Goal: Task Accomplishment & Management: Manage account settings

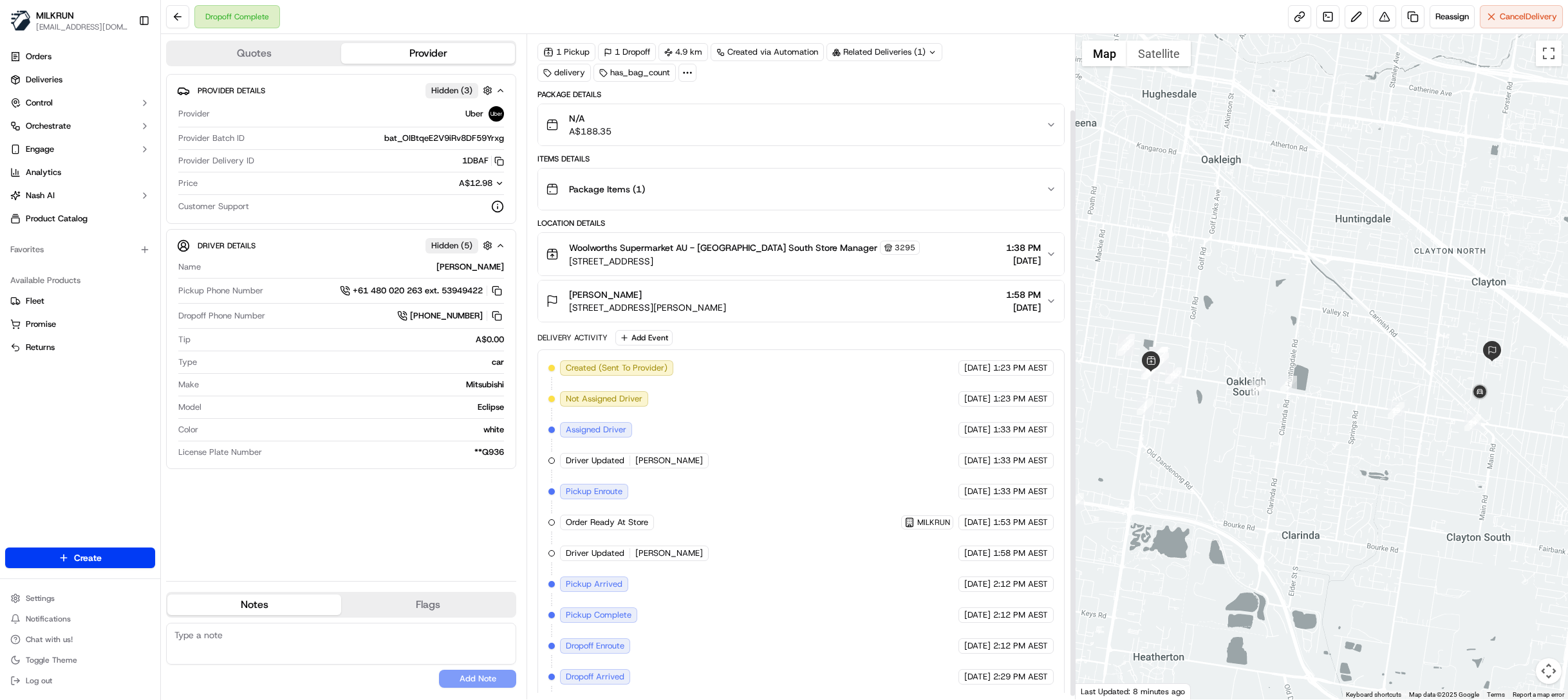
scroll to position [88, 0]
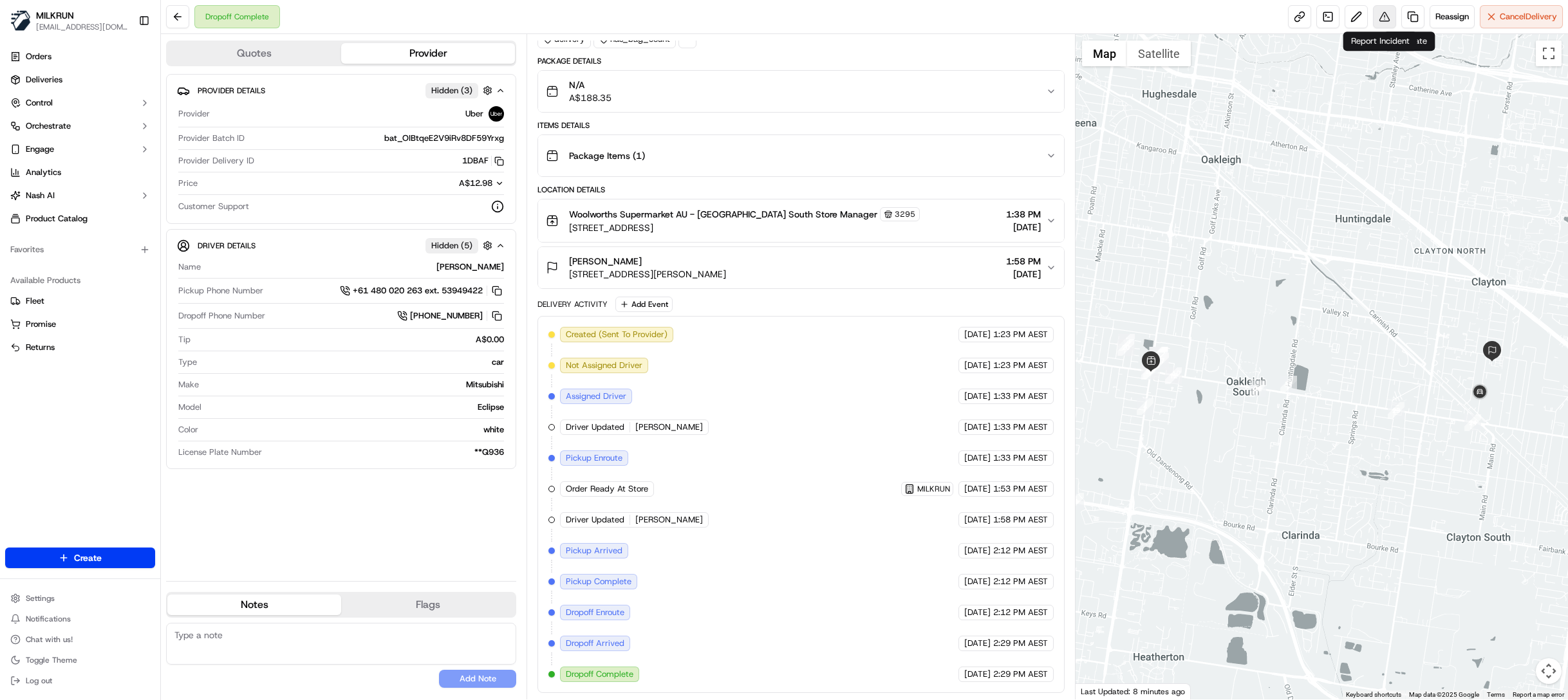
click at [1383, 15] on button at bounding box center [1384, 17] width 23 height 23
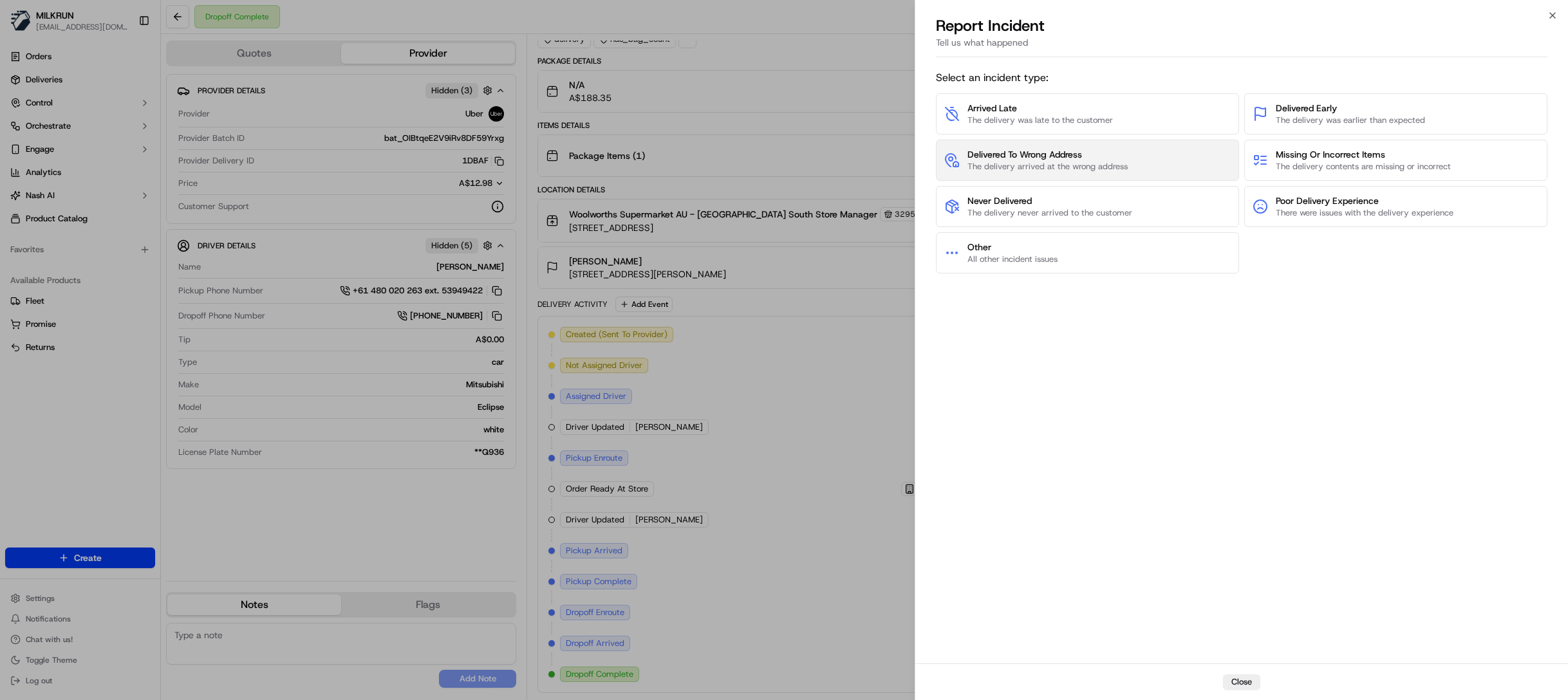
click at [1113, 151] on span "Delivered To Wrong Address" at bounding box center [1047, 154] width 160 height 12
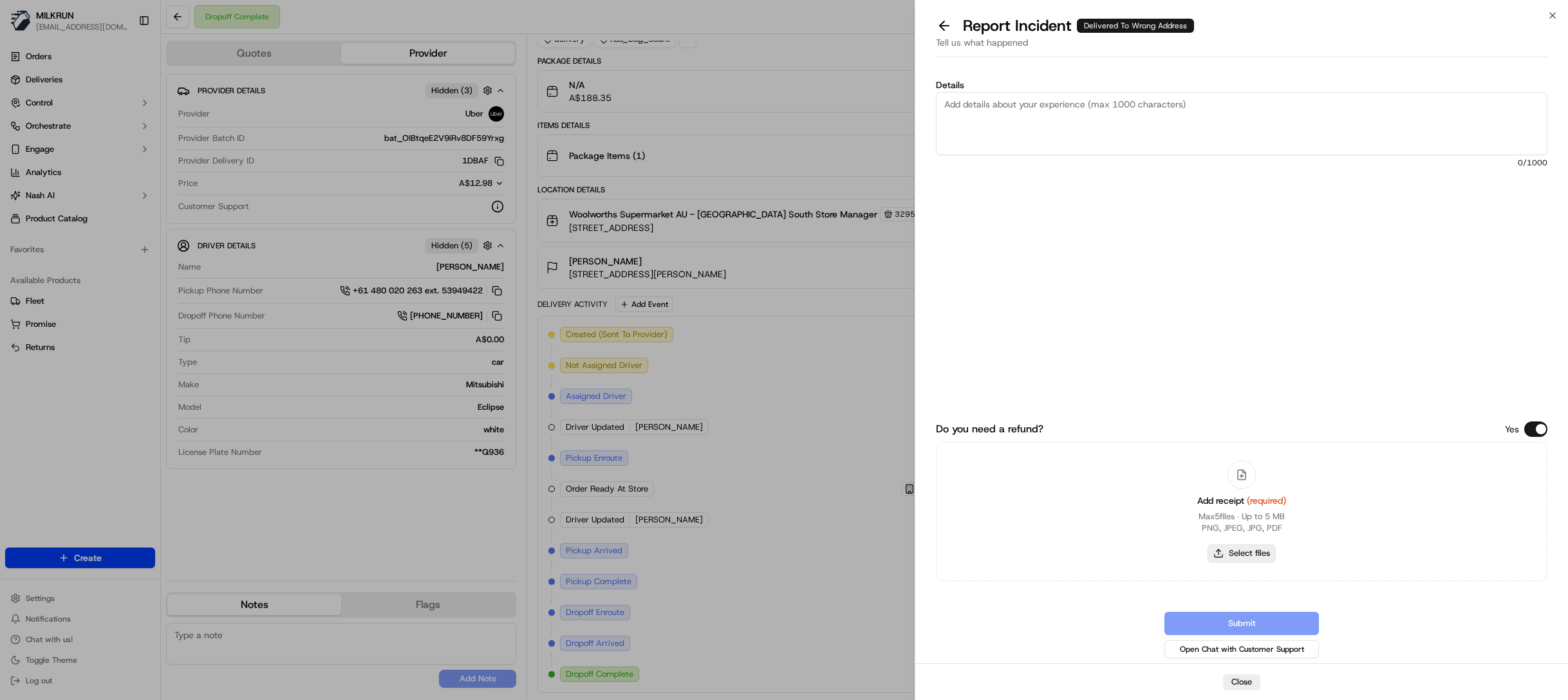
click at [1234, 561] on button "Select files" at bounding box center [1241, 554] width 69 height 18
type input "C:\fakepath\chantel tomic.pdf"
click at [1131, 128] on textarea "Details" at bounding box center [1242, 123] width 612 height 63
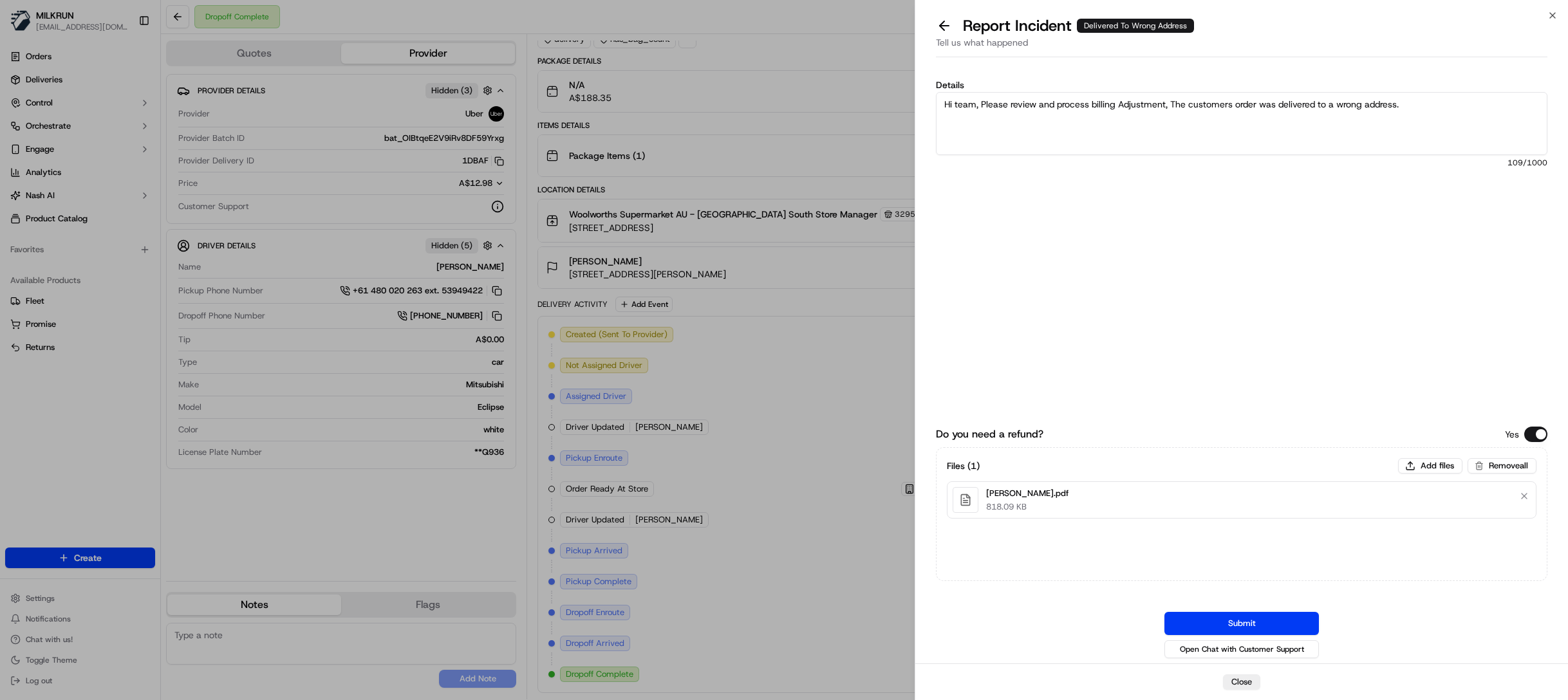
type textarea "Hi team, Please review and process billing Adjustment, The customers order was …"
click at [1272, 623] on button "Submit" at bounding box center [1241, 624] width 154 height 23
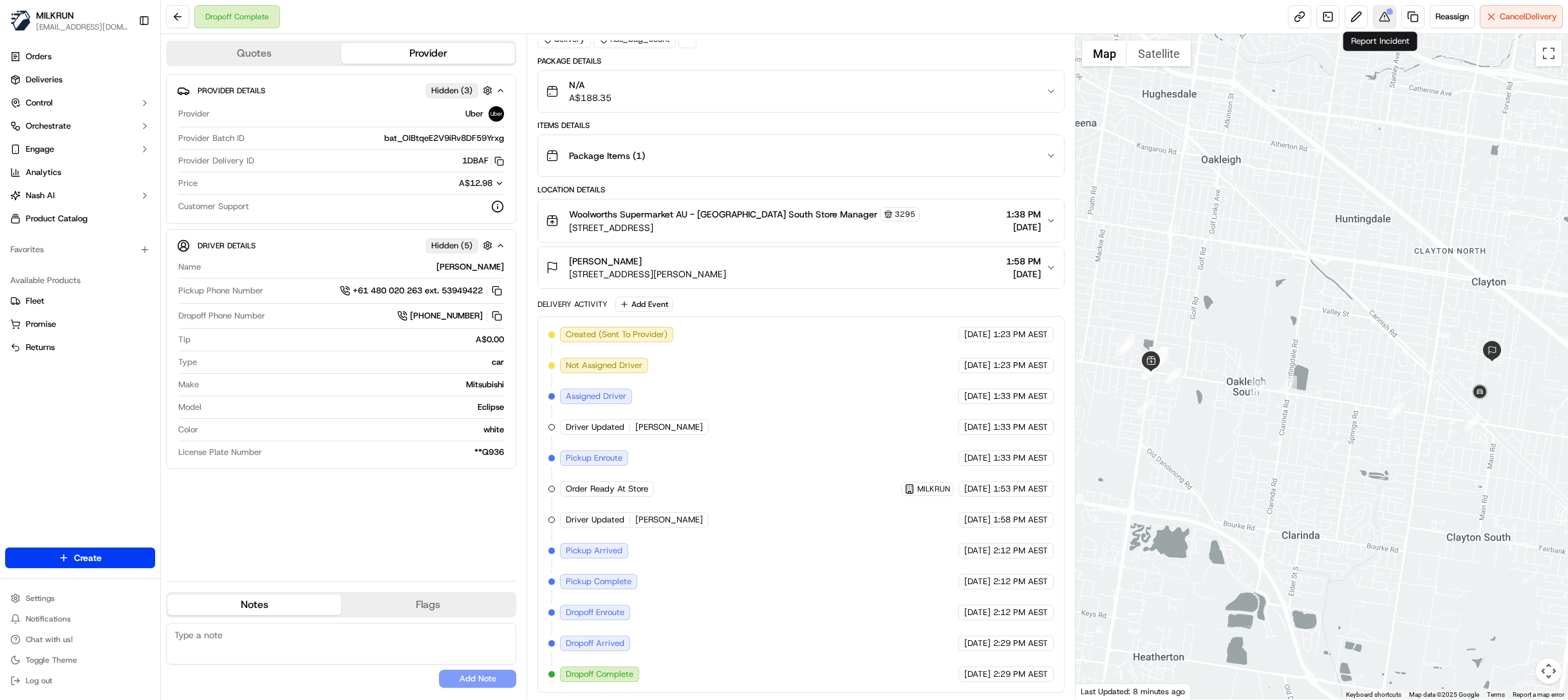
click at [1383, 20] on button at bounding box center [1384, 17] width 23 height 23
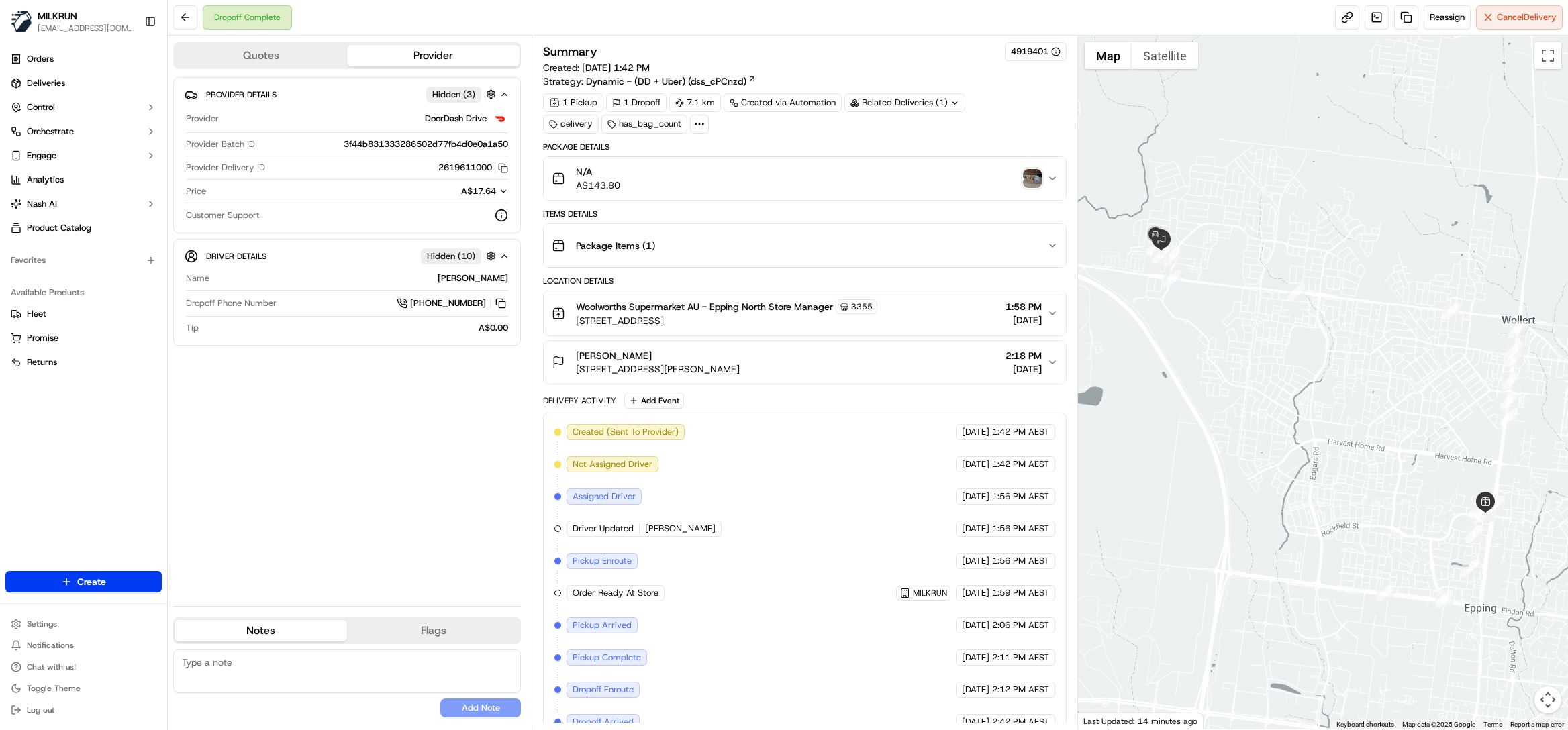
click at [1040, 366] on span "[DATE]" at bounding box center [1023, 369] width 36 height 13
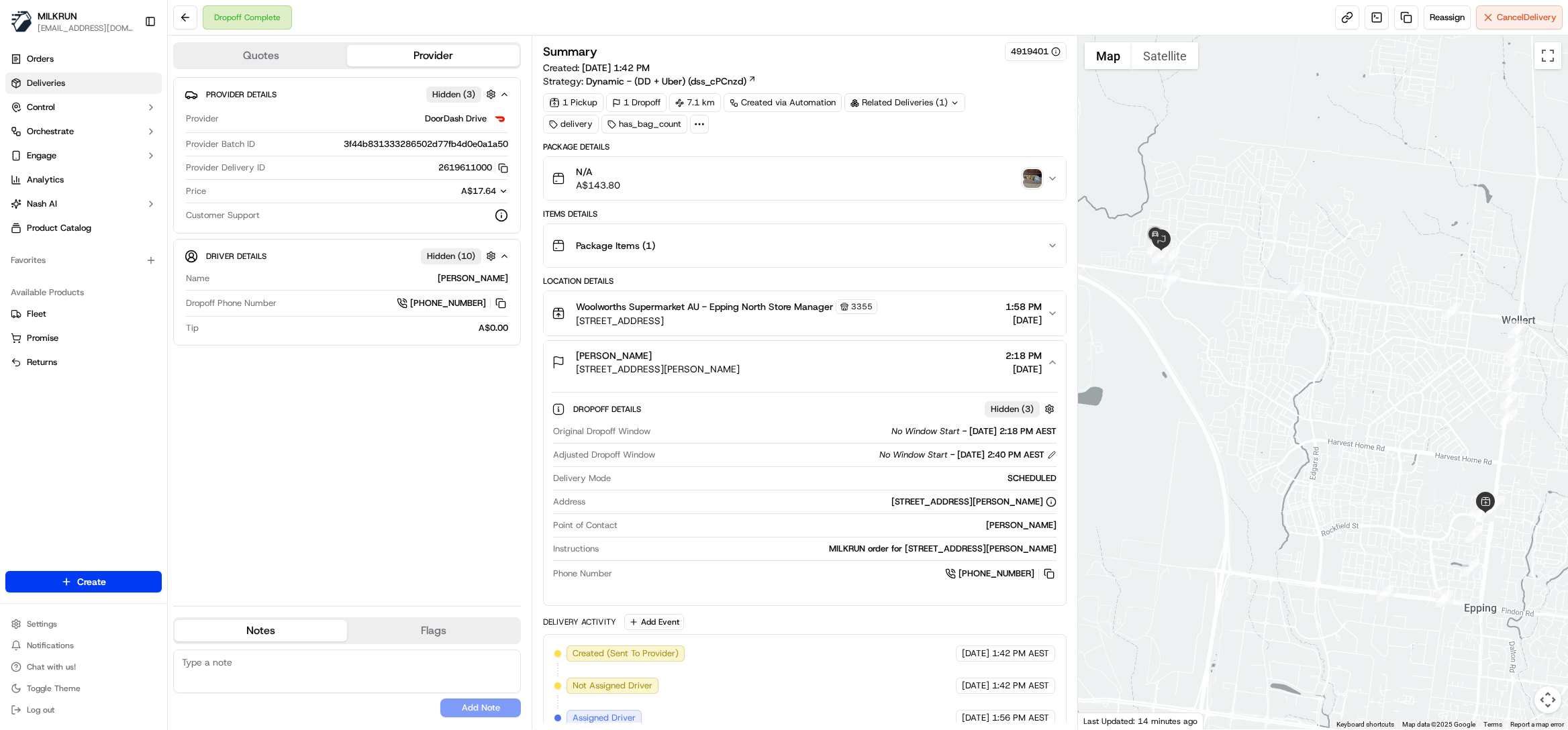
click at [40, 88] on span "Deliveries" at bounding box center [46, 83] width 38 height 12
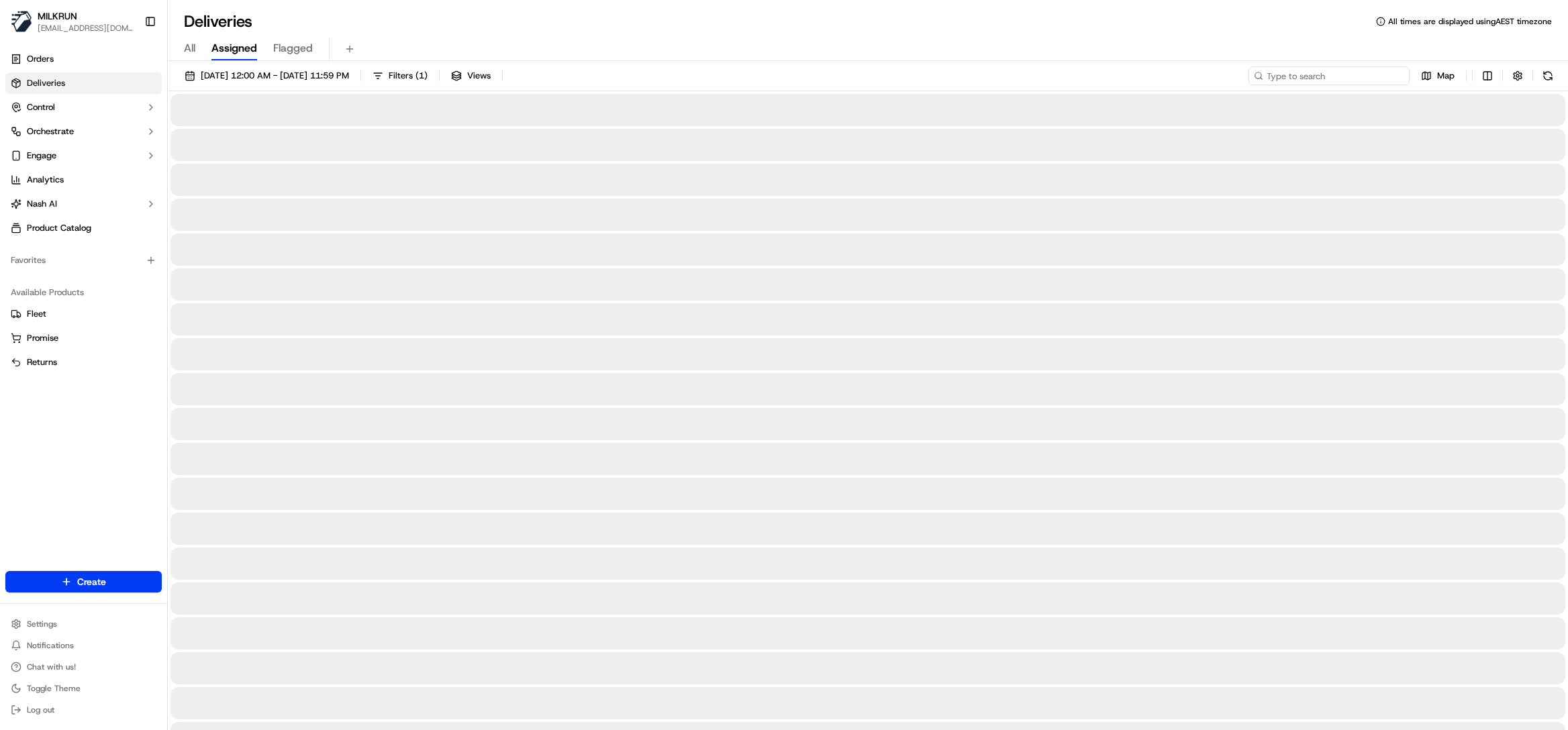
click at [1362, 75] on input at bounding box center [1329, 75] width 161 height 19
paste input "2af2dd12-f362-489e-9731-6c2bceb056d8"
type input "2af2dd12-f362-489e-9731-6c2bceb056d8"
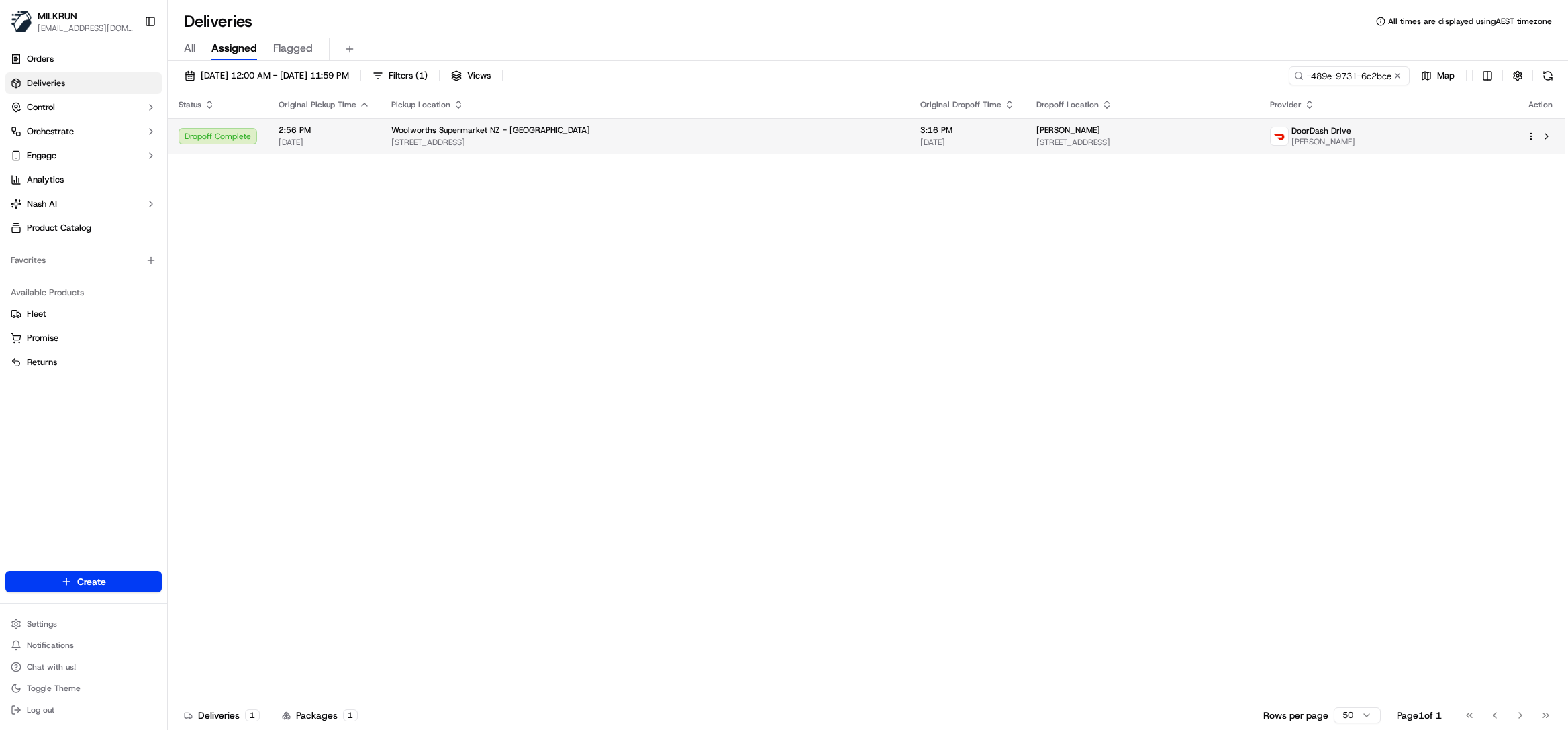
click at [515, 139] on span "11 Kamo Rd, Whangārei, Northland 0112, NZ" at bounding box center [645, 142] width 508 height 11
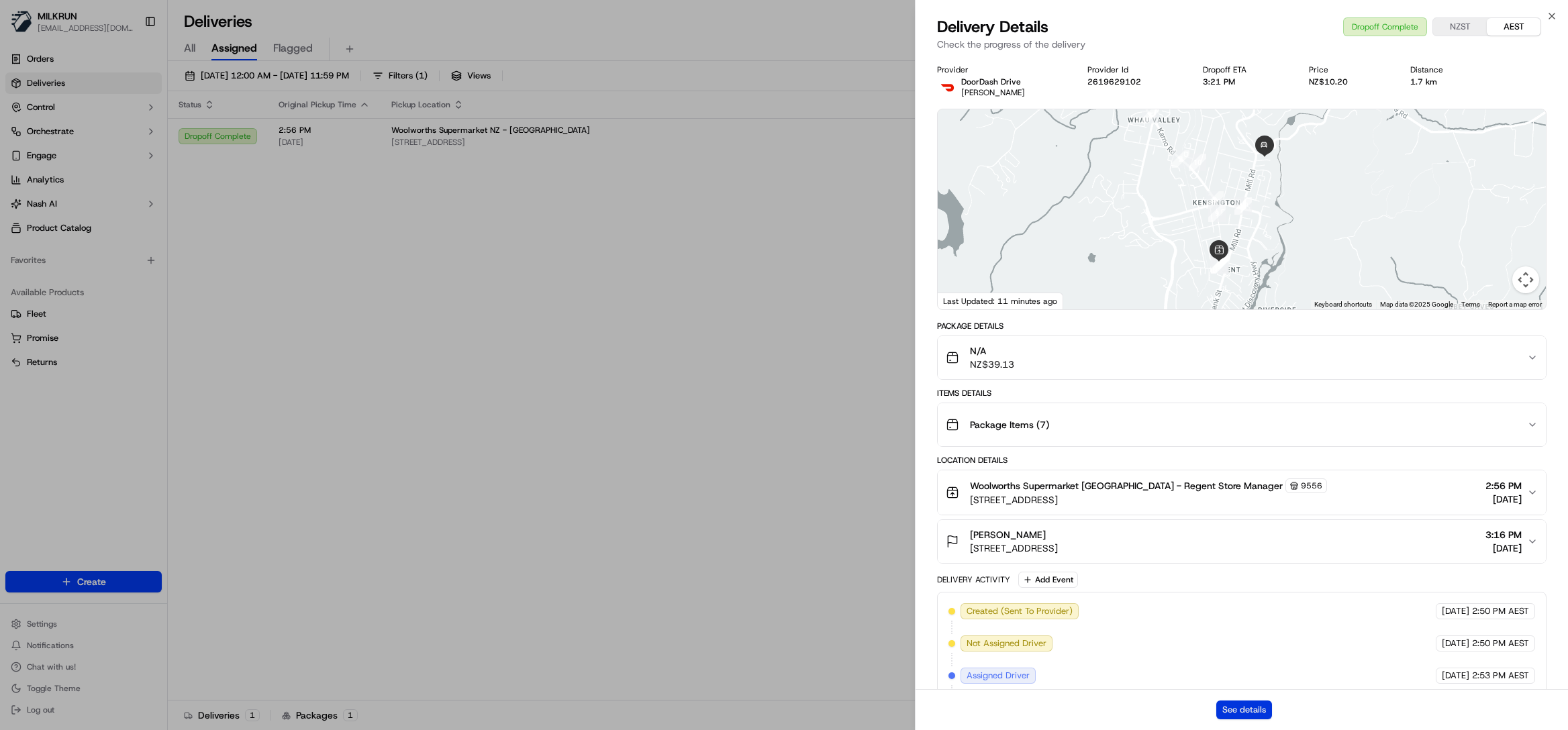
click at [1225, 708] on button "See details" at bounding box center [1244, 710] width 56 height 19
drag, startPoint x: 1551, startPoint y: 16, endPoint x: 1253, endPoint y: 37, distance: 298.7
click at [1549, 16] on icon "button" at bounding box center [1552, 17] width 11 height 11
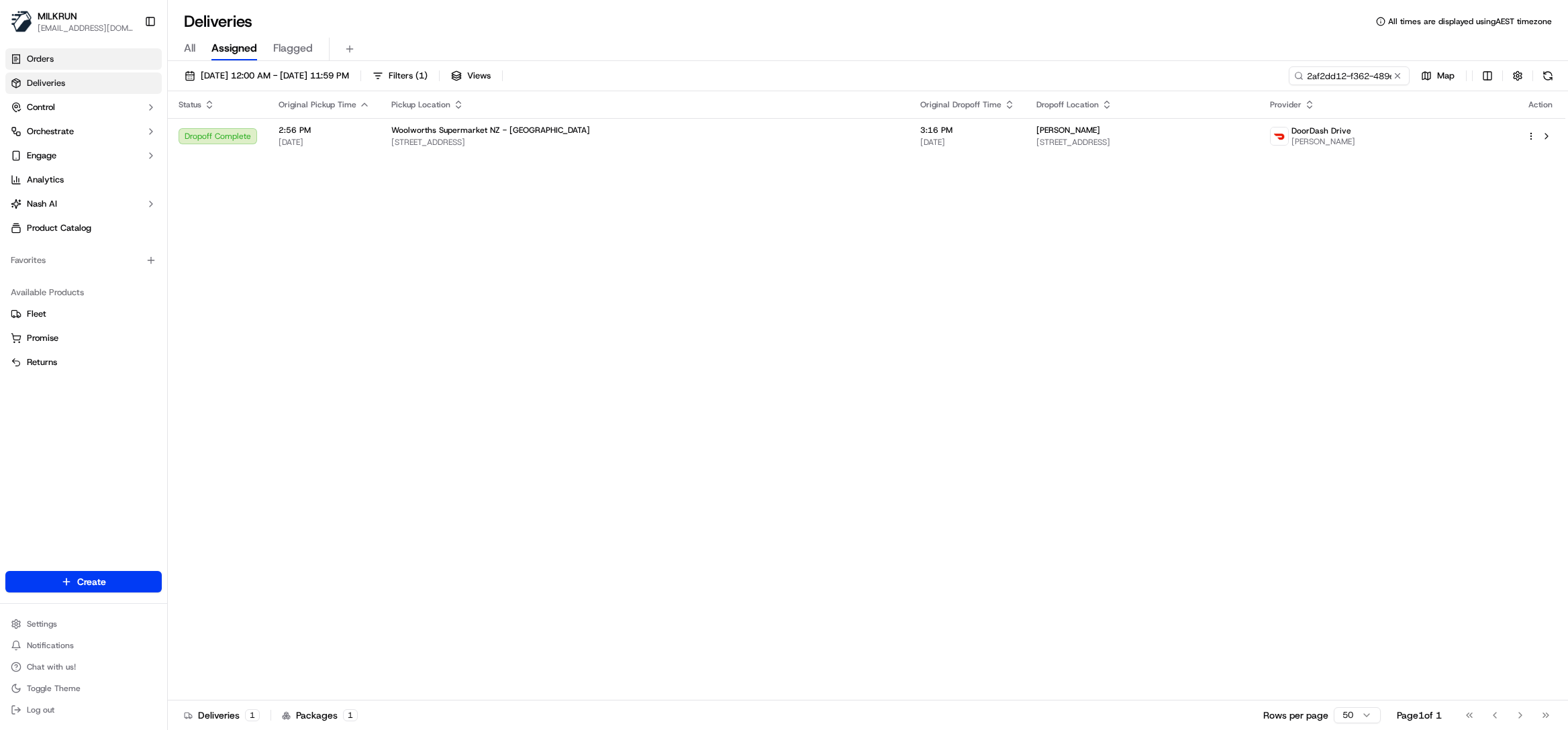
click at [42, 56] on span "Orders" at bounding box center [40, 59] width 27 height 12
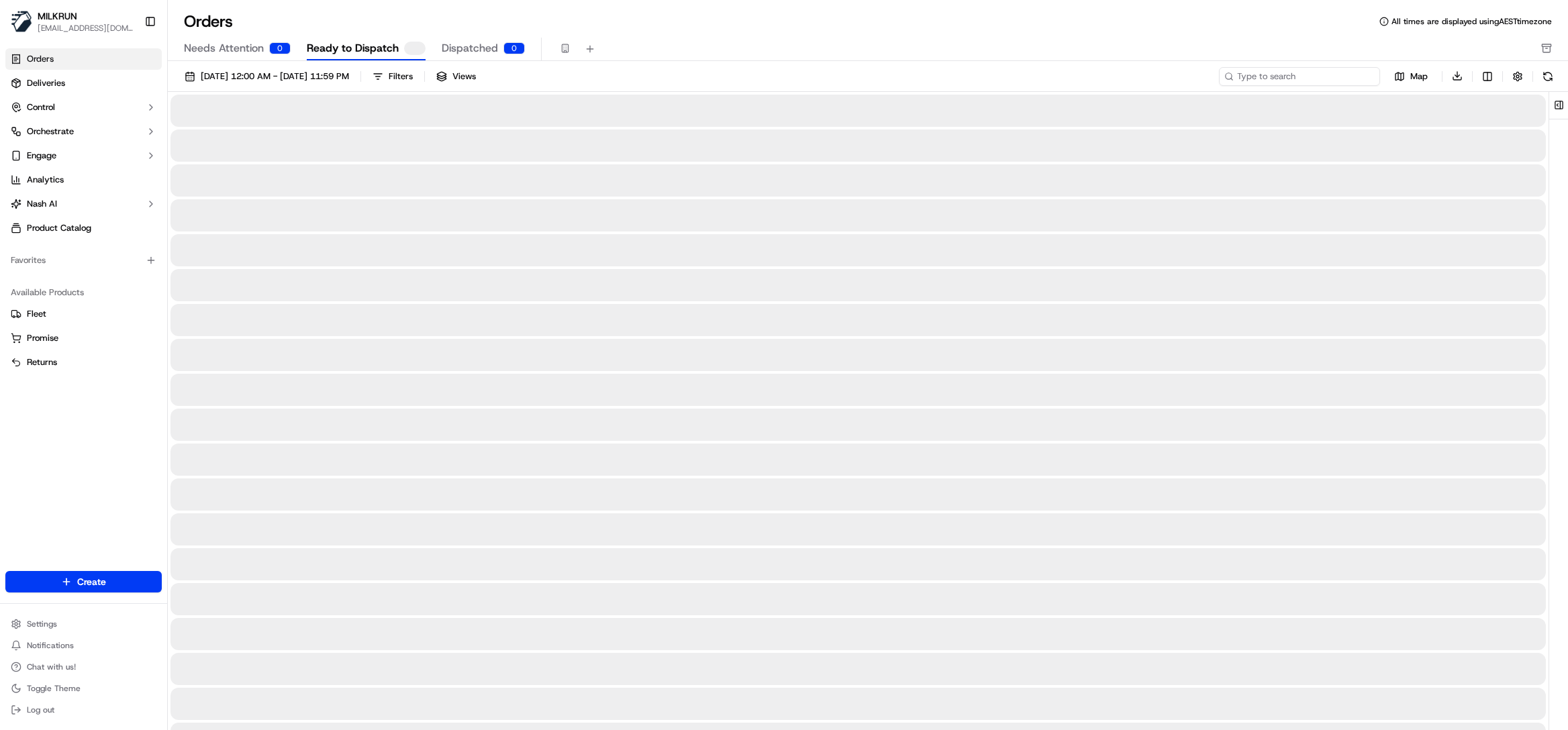
click at [1371, 73] on input at bounding box center [1299, 76] width 161 height 19
paste input "13024207-bf12-4024-8d40-cdfe16b0dfab"
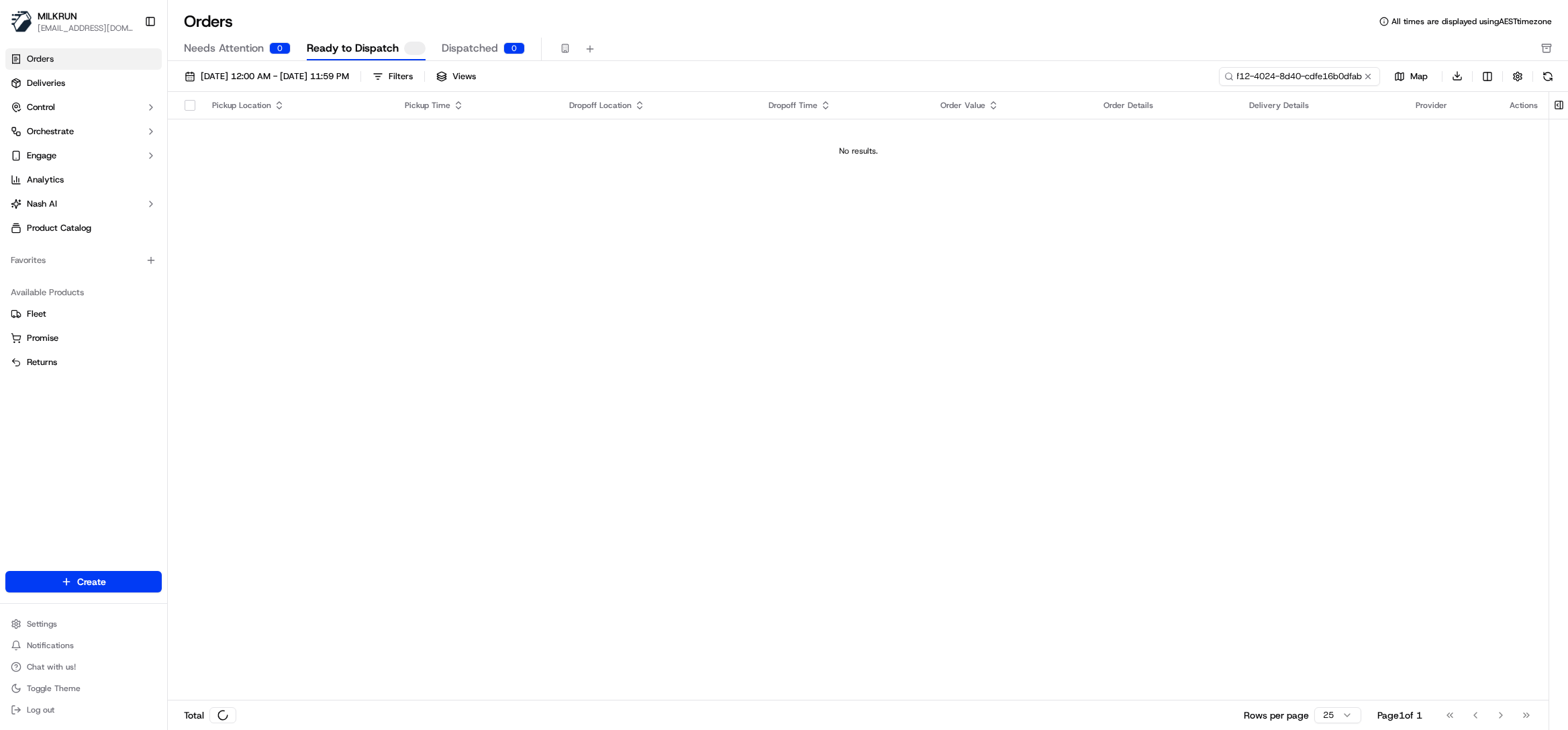
type input "13024207-bf12-4024-8d40-cdfe16b0dfab"
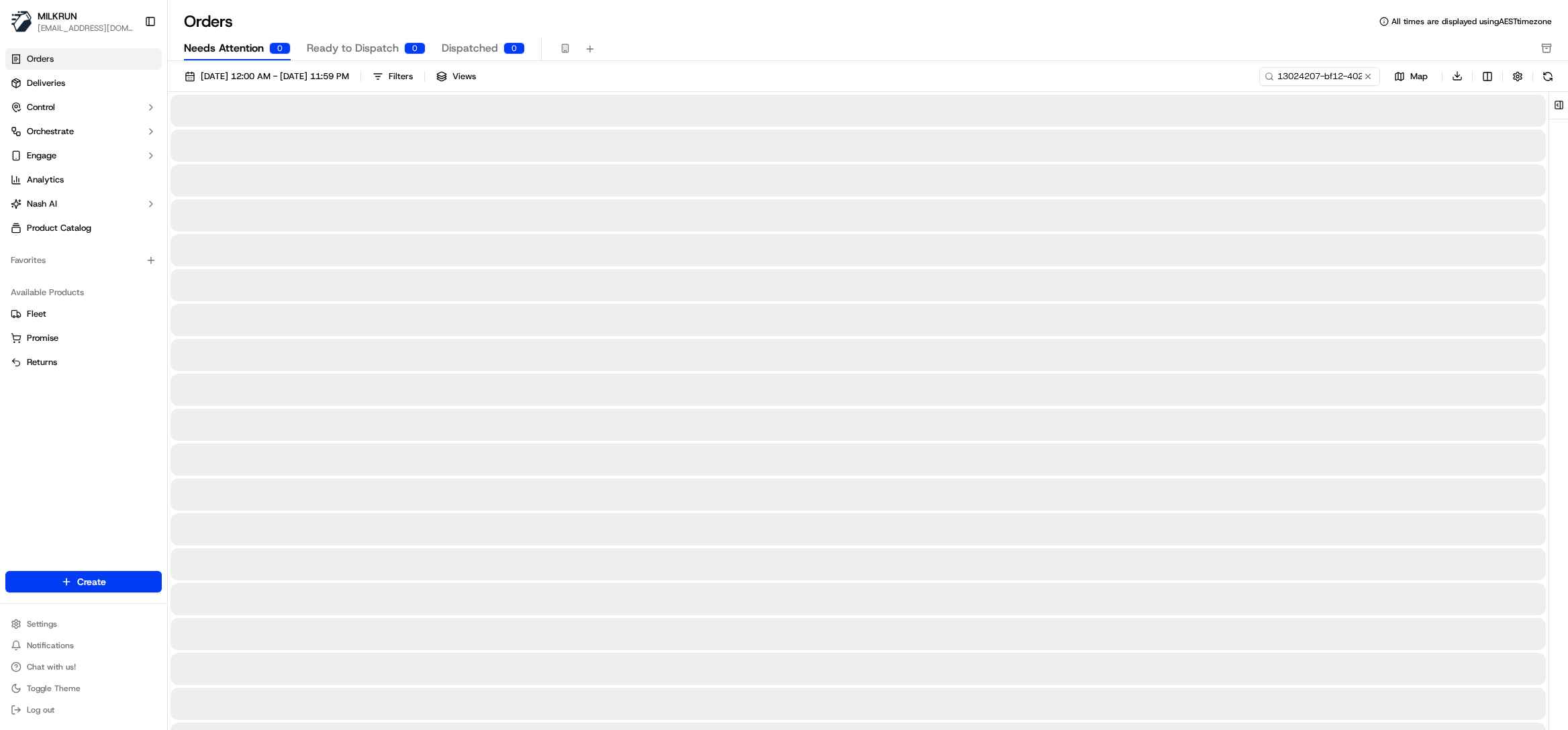
click at [230, 45] on span "Needs Attention" at bounding box center [224, 47] width 80 height 16
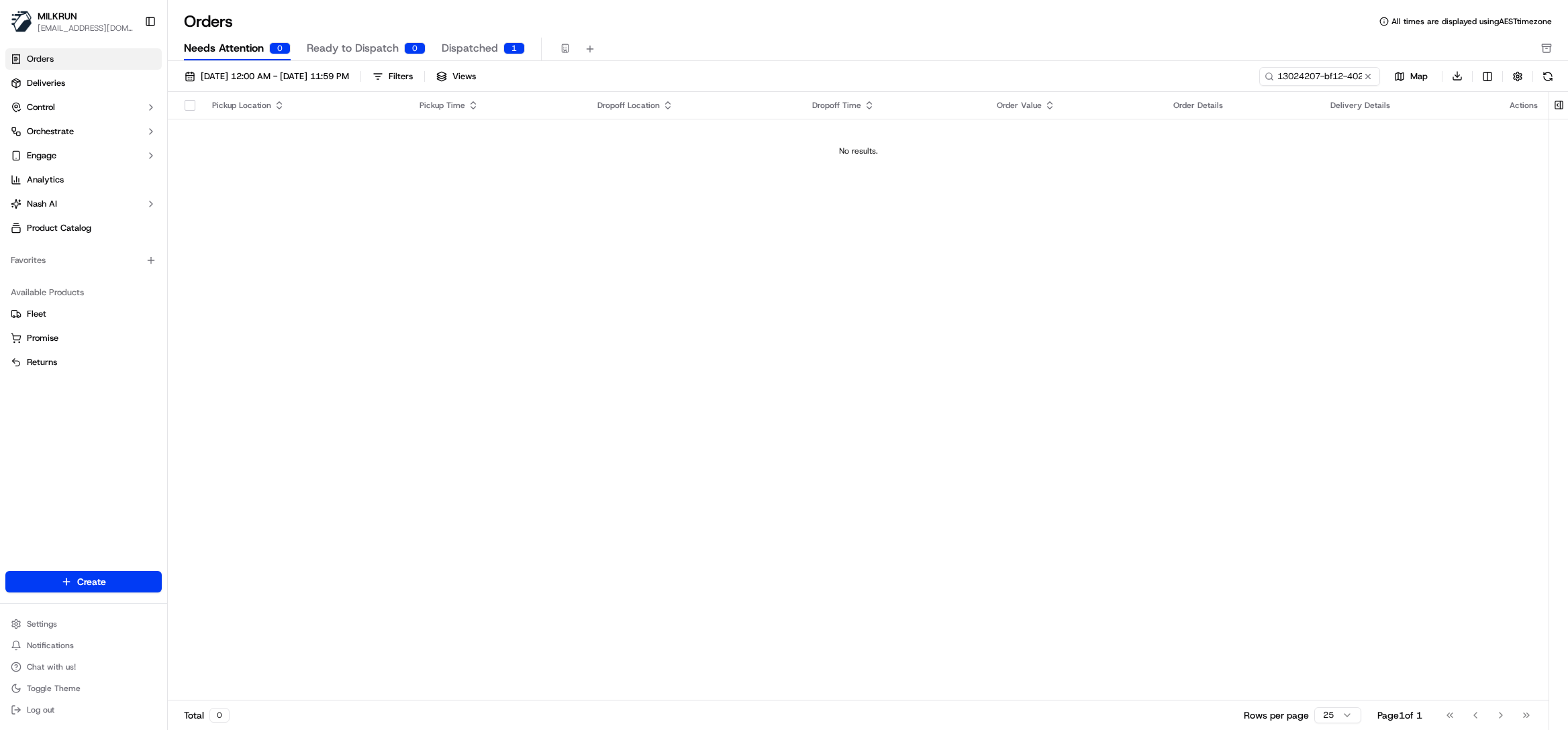
drag, startPoint x: 913, startPoint y: 352, endPoint x: 804, endPoint y: 320, distance: 113.6
click at [913, 352] on div "Pickup Location Pickup Time Dropoff Location Dropoff Time Order Value Order Det…" at bounding box center [857, 397] width 1381 height 610
click at [221, 48] on span "Needs Attention" at bounding box center [224, 47] width 80 height 16
click at [1370, 73] on button at bounding box center [1368, 76] width 13 height 13
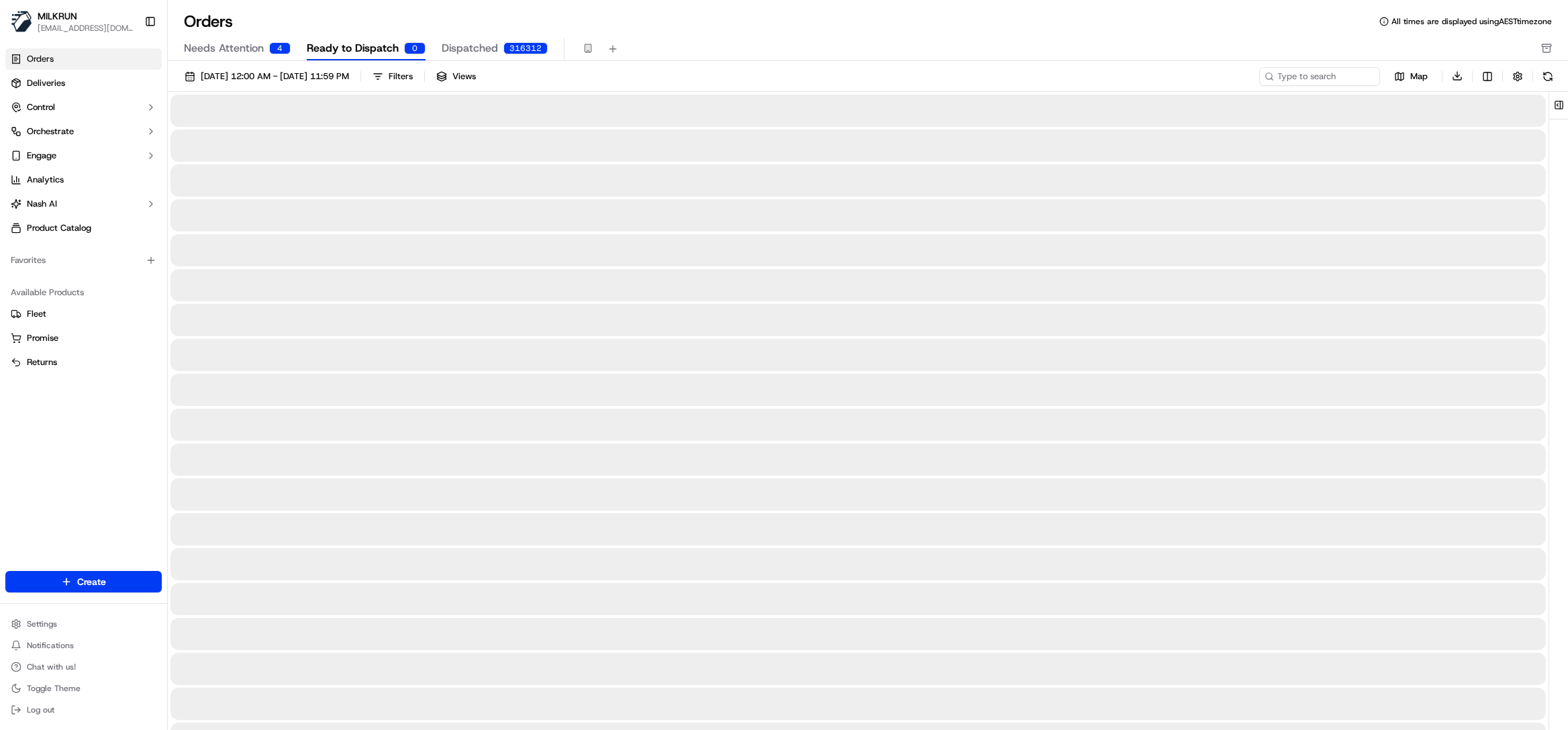
click at [368, 47] on span "Ready to Dispatch" at bounding box center [352, 47] width 92 height 16
click at [44, 88] on span "Deliveries" at bounding box center [46, 83] width 38 height 12
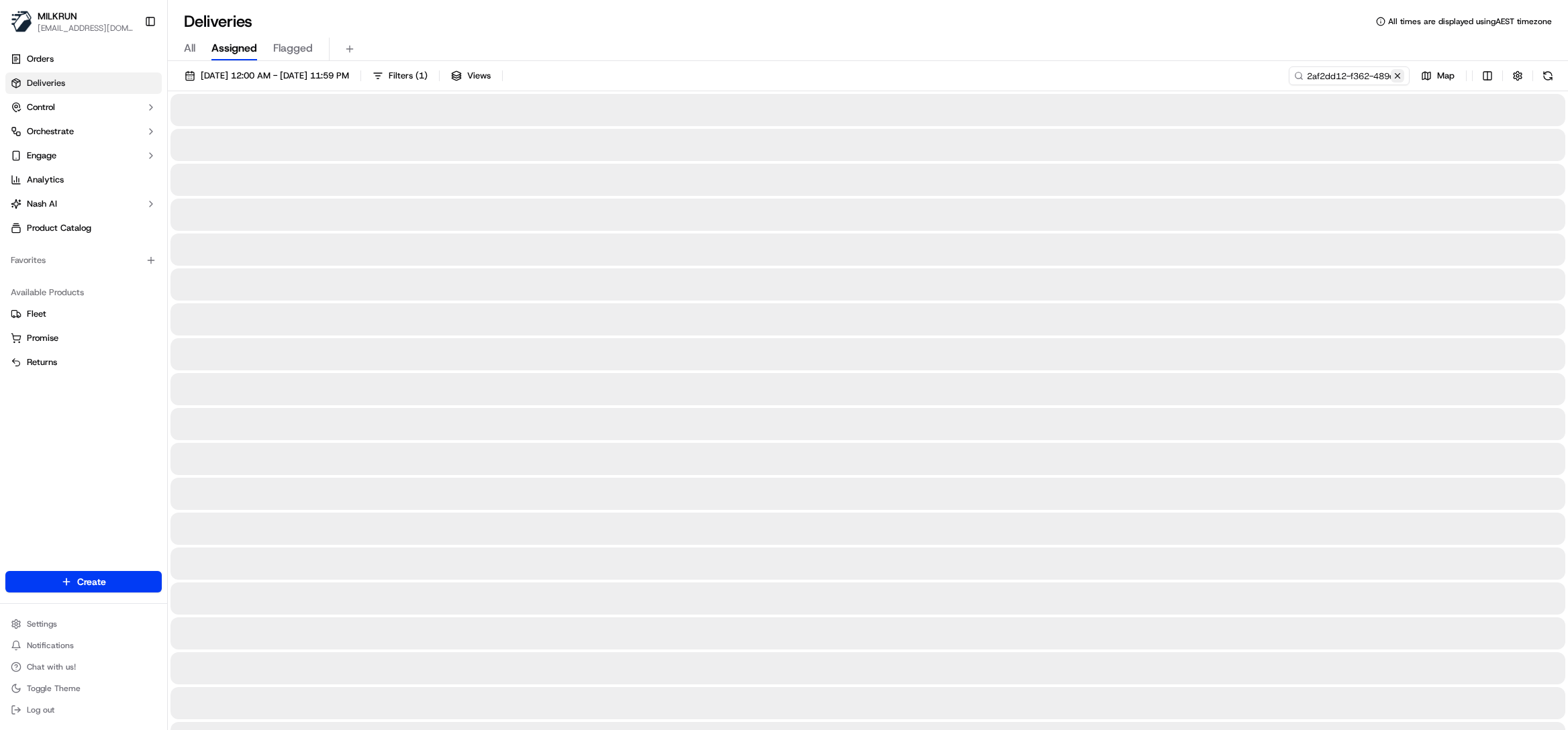
click at [1400, 74] on button at bounding box center [1398, 75] width 13 height 13
click at [1349, 74] on input at bounding box center [1329, 75] width 161 height 19
click at [193, 47] on span "All" at bounding box center [190, 47] width 11 height 16
click at [1349, 80] on input at bounding box center [1329, 75] width 161 height 19
paste input "Xaleah Andrews"
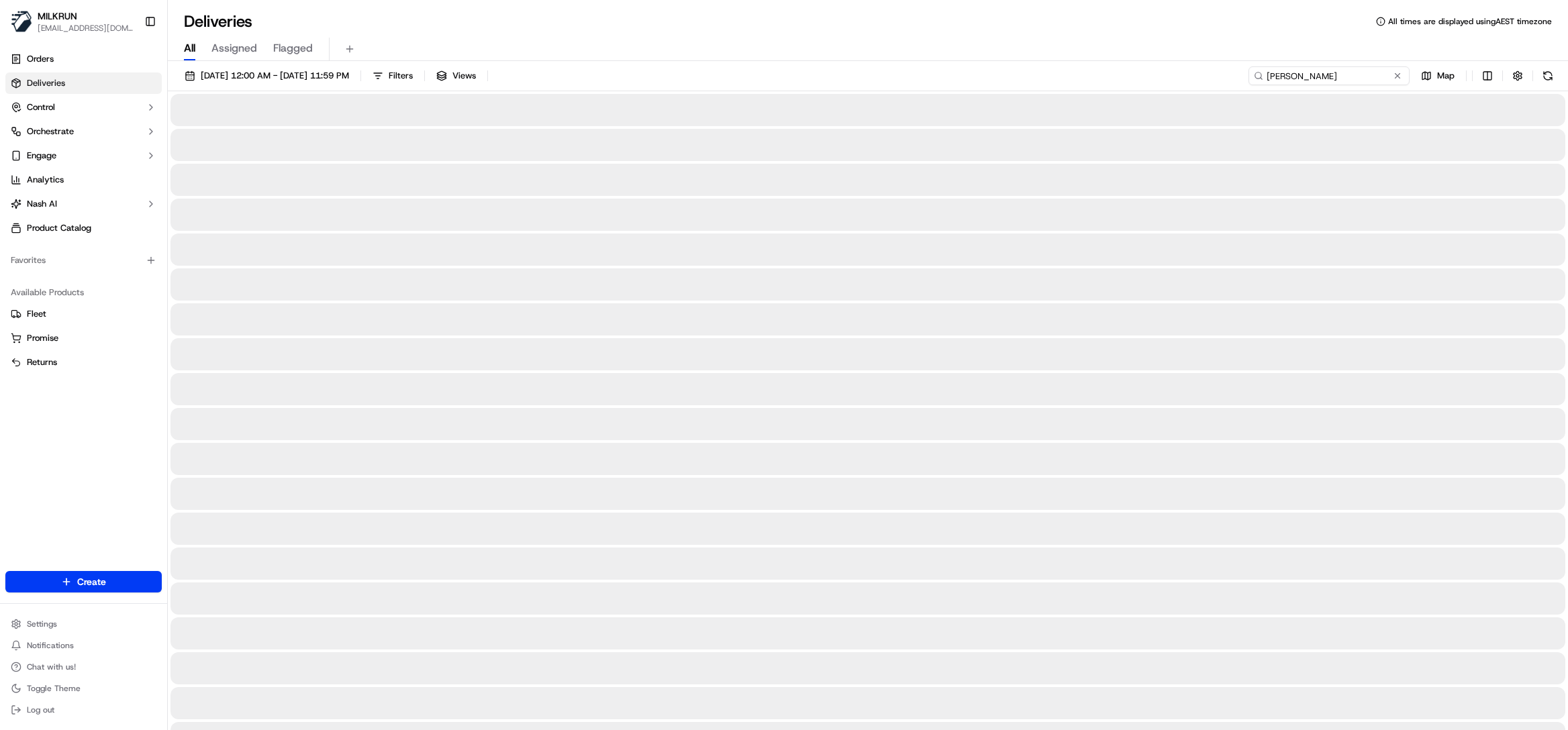
click at [1269, 77] on input "Xaleah Andrews" at bounding box center [1329, 75] width 161 height 19
type input "Xaleah Andrews"
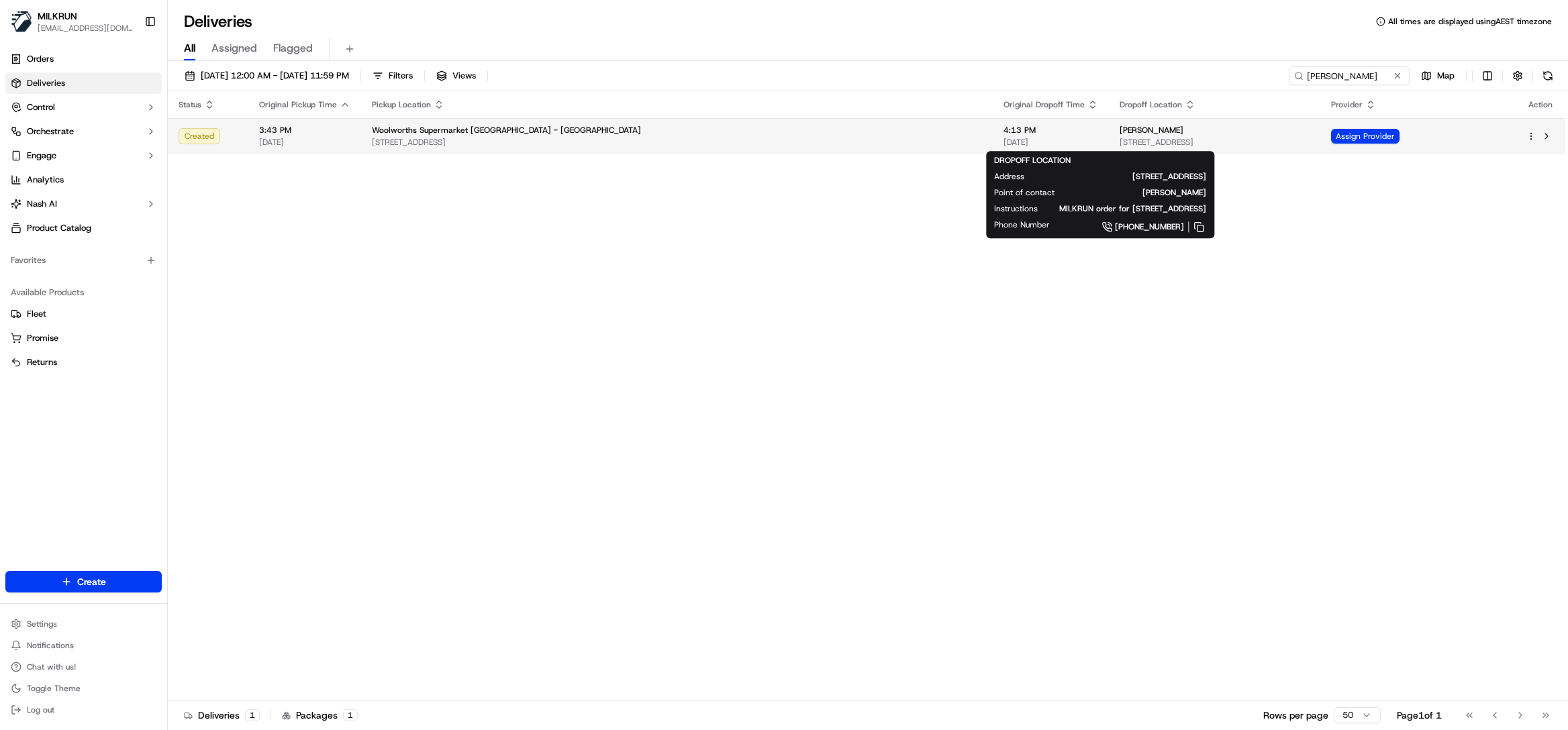
click at [1120, 136] on div "Xaleah Andrews" at bounding box center [1215, 130] width 190 height 11
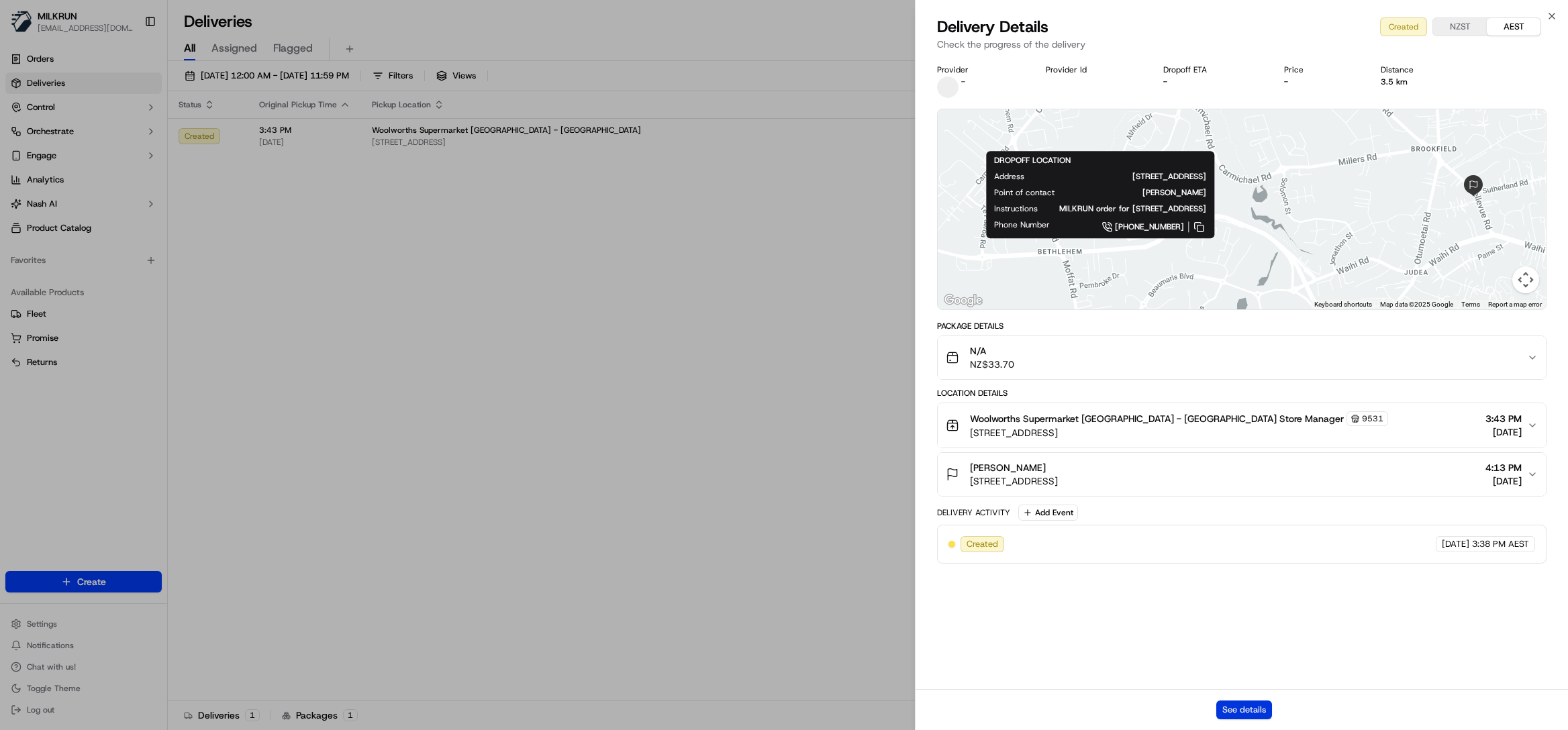
click at [1256, 713] on button "See details" at bounding box center [1244, 710] width 56 height 19
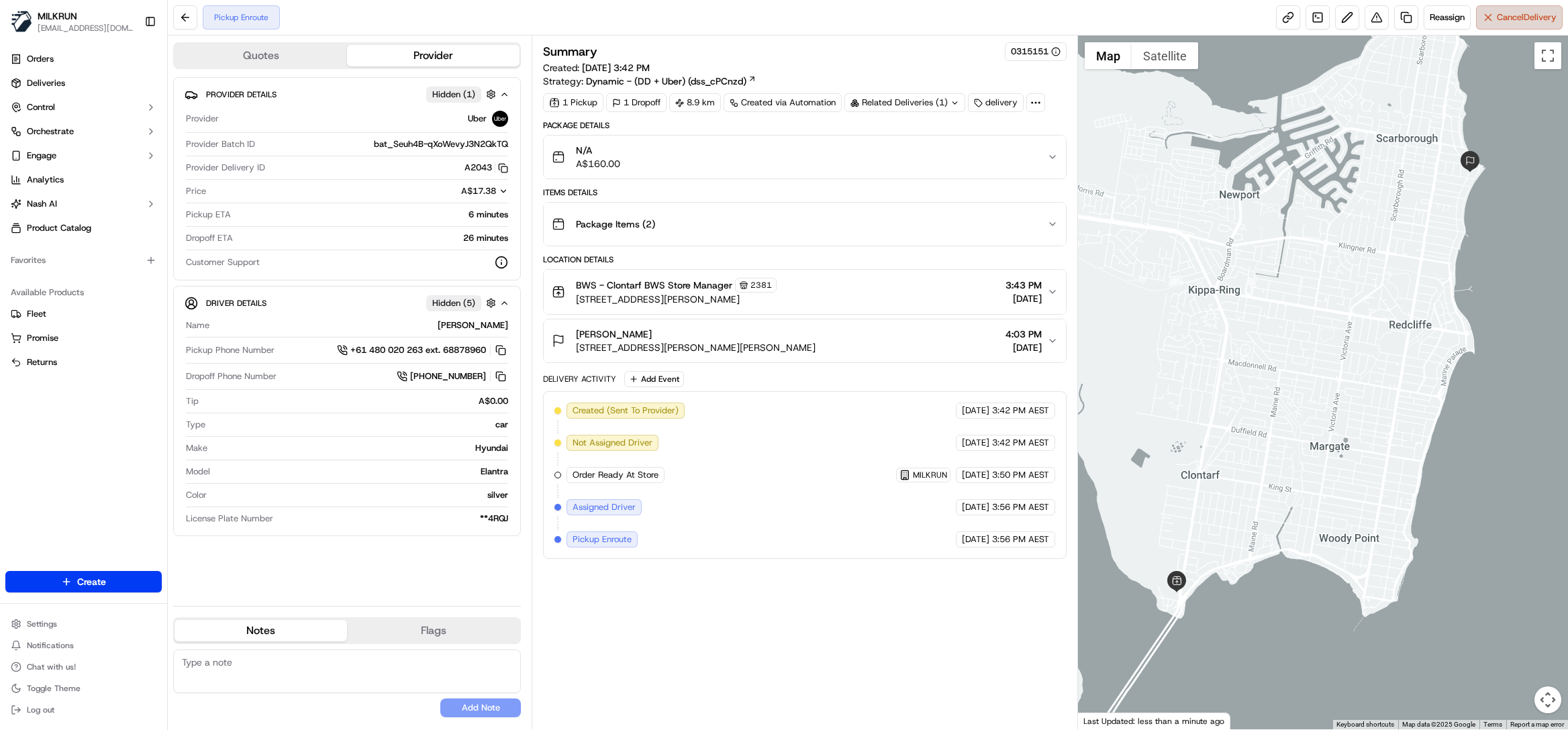
click at [1515, 24] on button "Cancel Delivery" at bounding box center [1520, 18] width 86 height 24
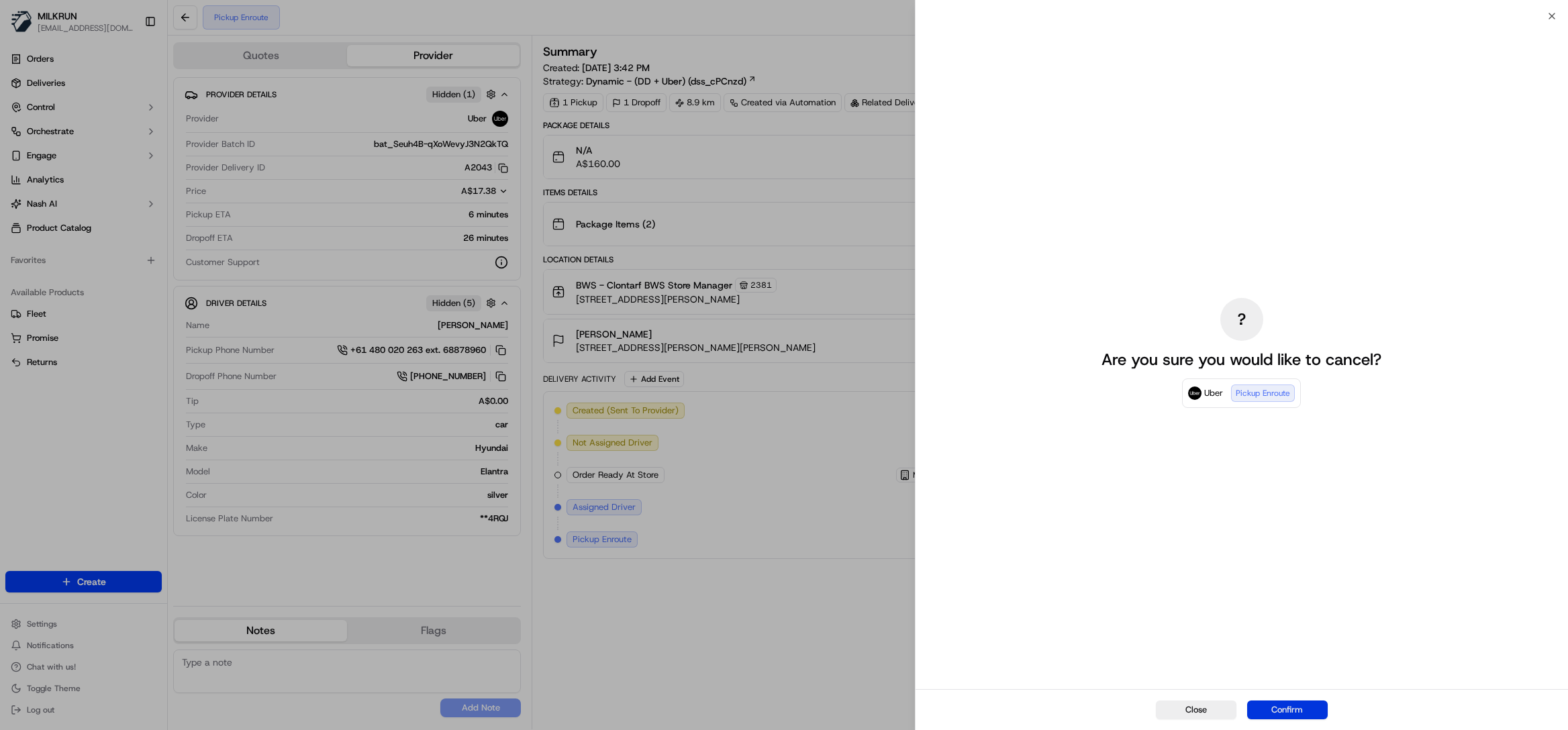
click at [1297, 711] on button "Confirm" at bounding box center [1287, 710] width 81 height 19
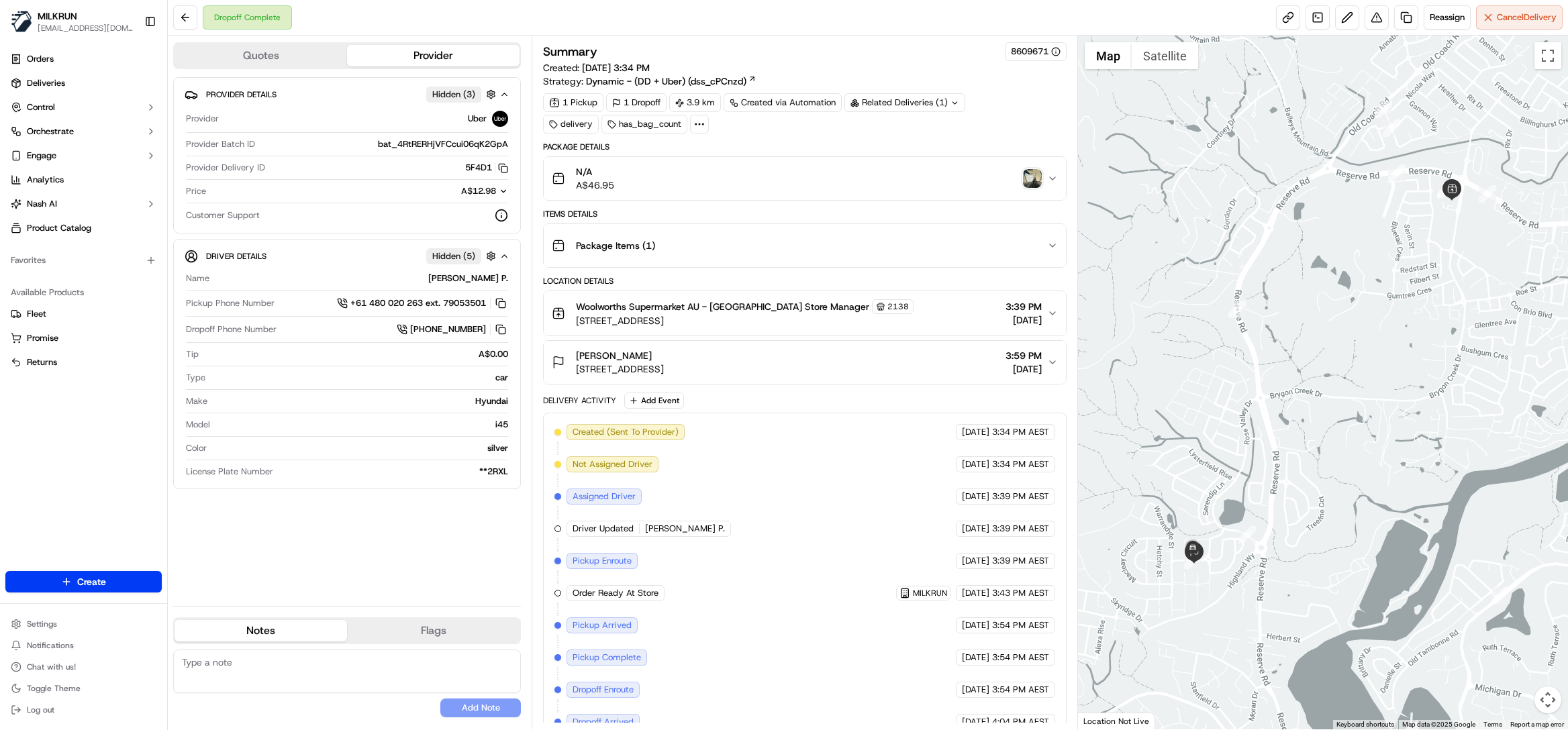
click at [1032, 322] on span "[DATE]" at bounding box center [1023, 320] width 36 height 13
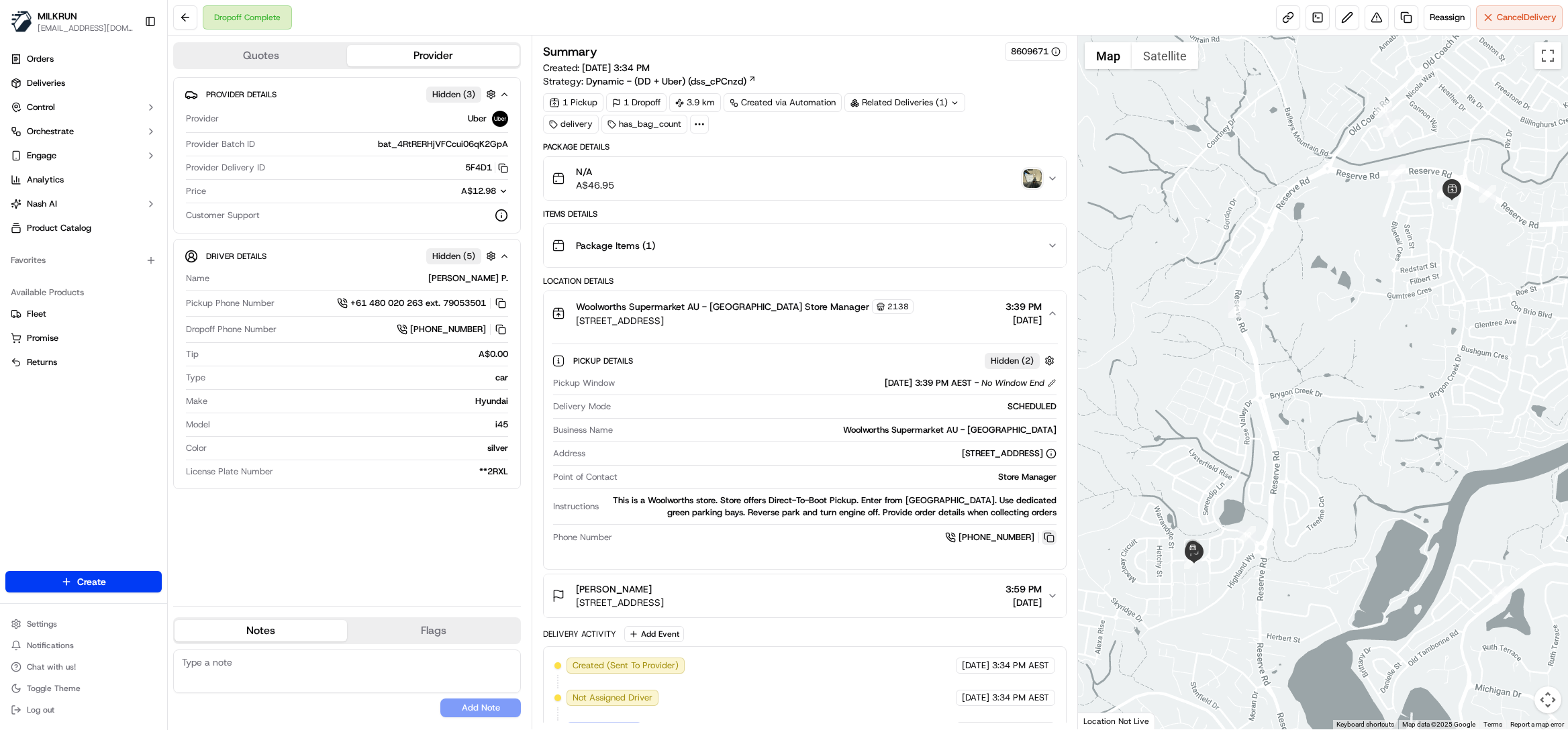
click at [1045, 541] on button at bounding box center [1049, 538] width 15 height 15
click at [1027, 174] on img "button" at bounding box center [1032, 179] width 19 height 19
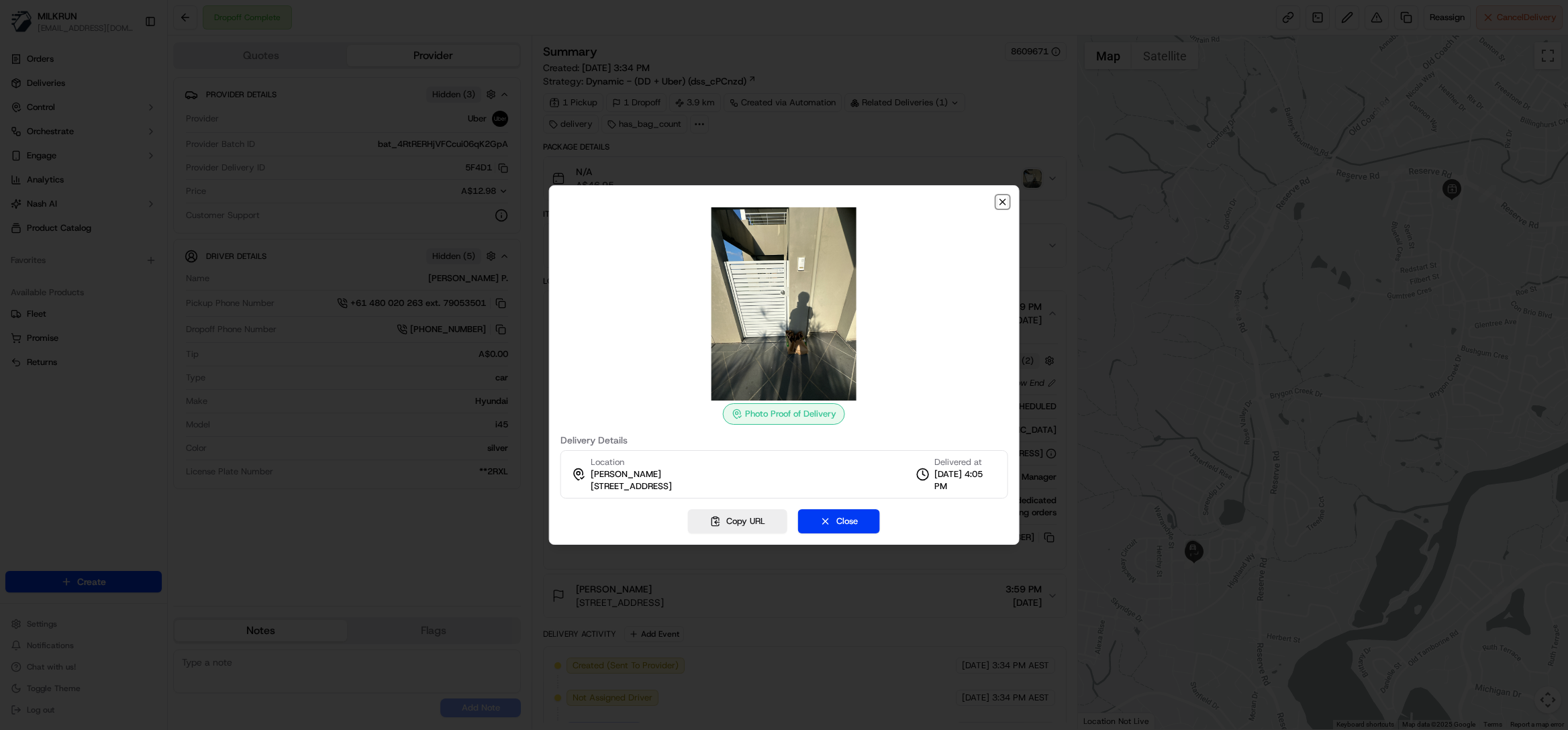
click at [1005, 199] on icon "button" at bounding box center [1003, 202] width 6 height 6
